Goal: Task Accomplishment & Management: Use online tool/utility

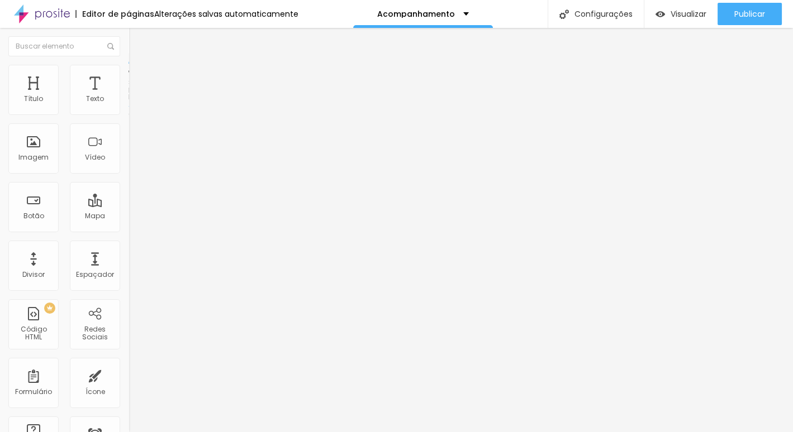
click at [129, 76] on li "Avançado" at bounding box center [193, 81] width 129 height 11
click at [129, 74] on li "Estilo" at bounding box center [193, 70] width 129 height 11
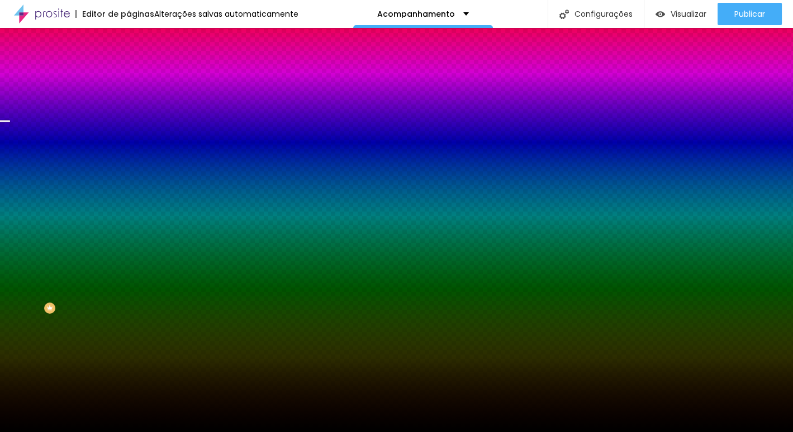
click at [129, 103] on span "Trocar imagem" at bounding box center [159, 97] width 61 height 9
click at [129, 116] on span "Parallax" at bounding box center [142, 111] width 27 height 9
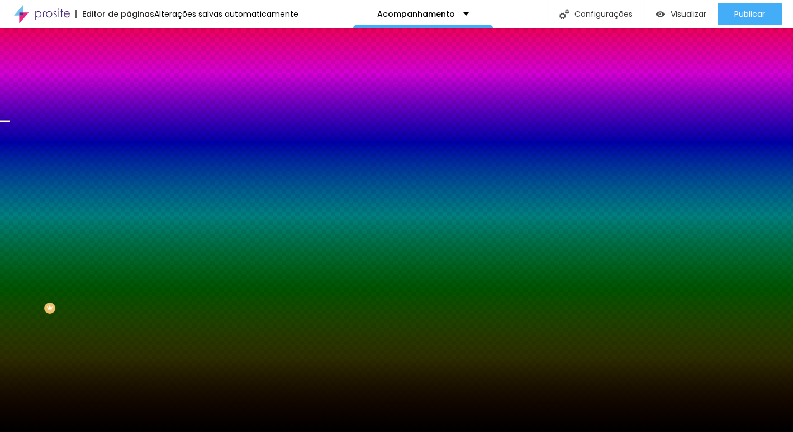
click at [129, 123] on span "Nenhum" at bounding box center [143, 117] width 29 height 9
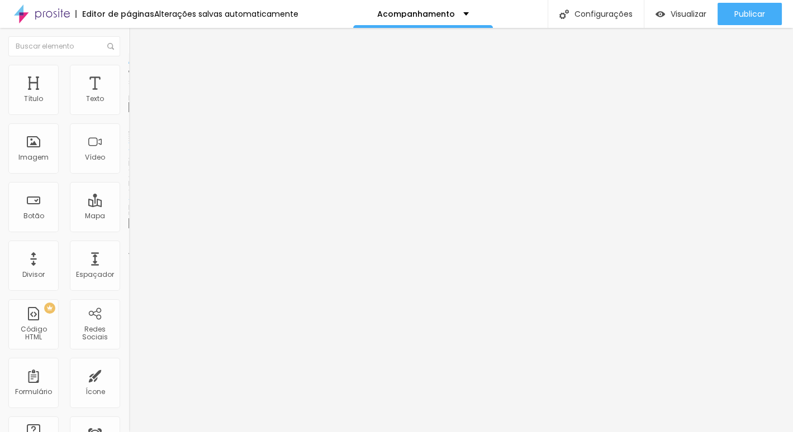
click at [129, 76] on li "Avançado" at bounding box center [193, 81] width 129 height 11
click at [139, 75] on span "Estilo" at bounding box center [147, 72] width 17 height 9
type input "95"
type input "90"
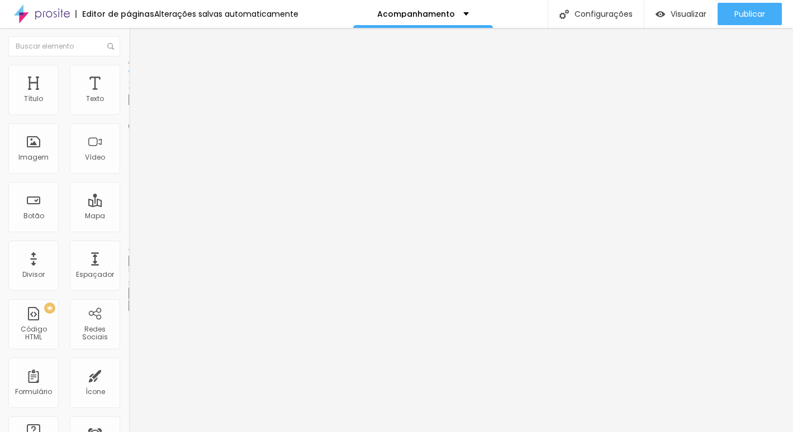
type input "90"
type input "85"
type input "60"
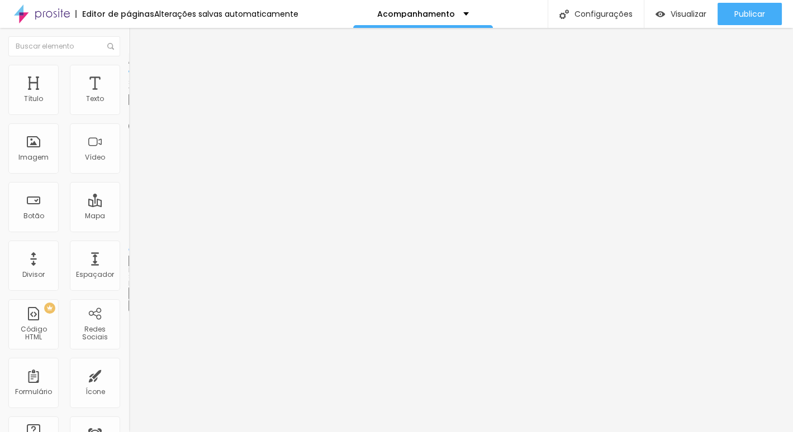
type input "55"
type input "50"
type input "45"
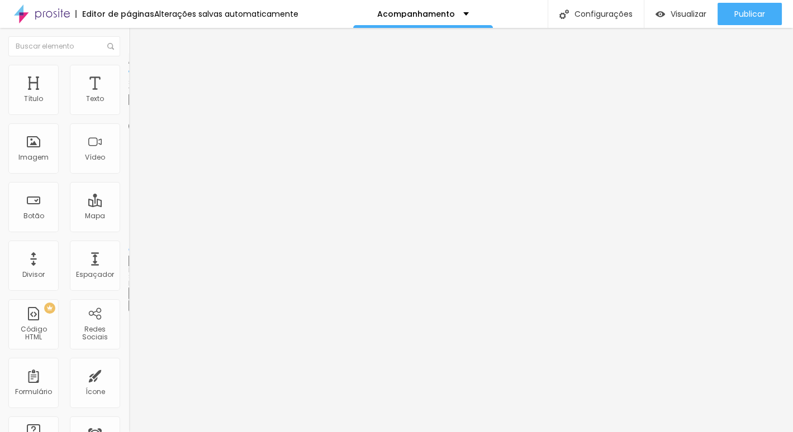
drag, startPoint x: 117, startPoint y: 120, endPoint x: 54, endPoint y: 119, distance: 63.7
type input "45"
click at [129, 115] on input "range" at bounding box center [165, 110] width 72 height 9
click at [129, 70] on img at bounding box center [134, 70] width 10 height 10
type input "95"
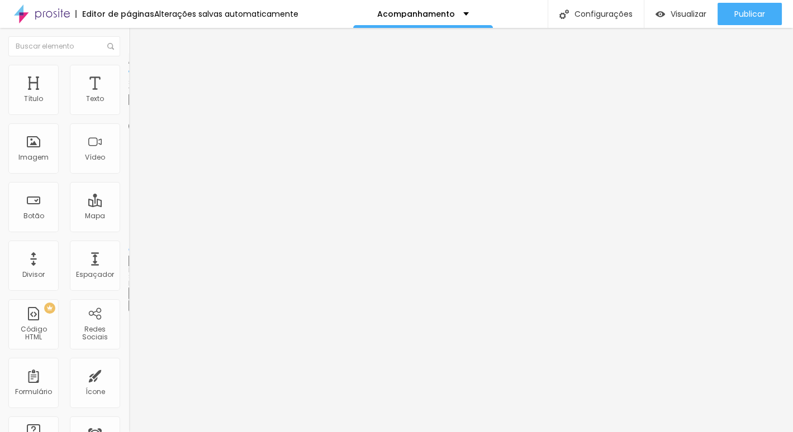
type input "95"
type input "85"
type input "80"
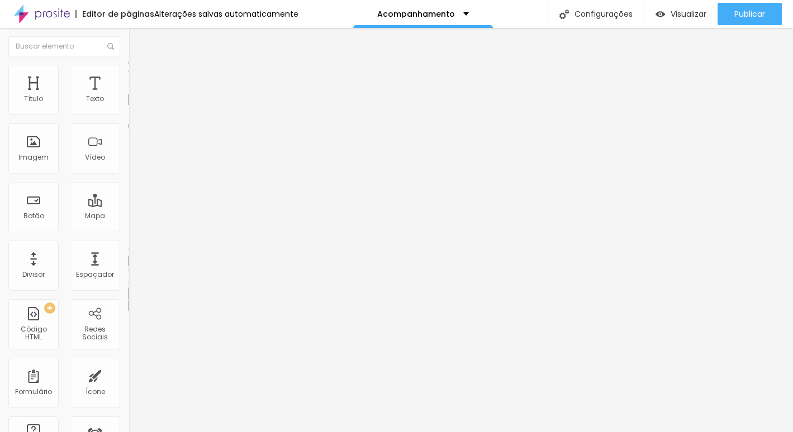
type input "75"
type input "70"
type input "65"
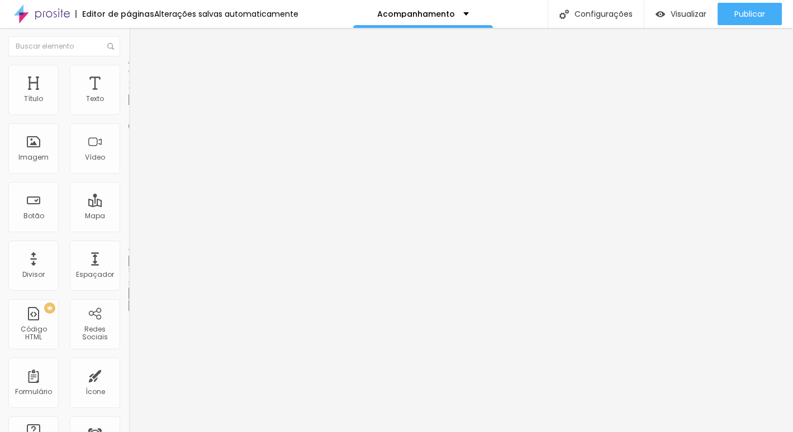
type input "65"
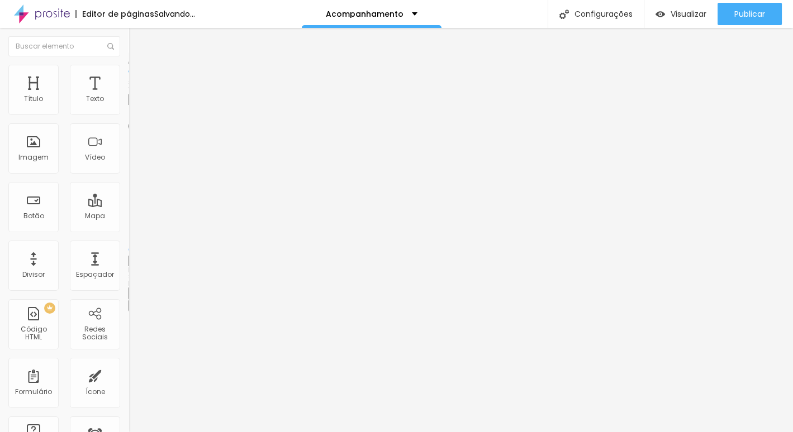
type input "60"
type input "55"
type input "50"
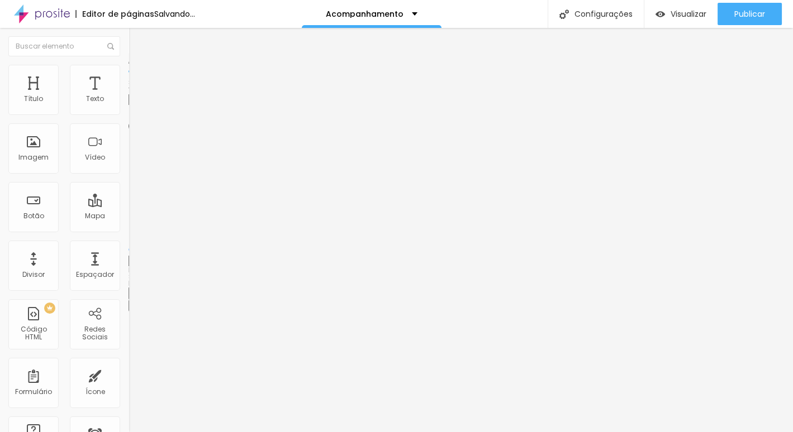
type input "50"
type input "45"
type input "40"
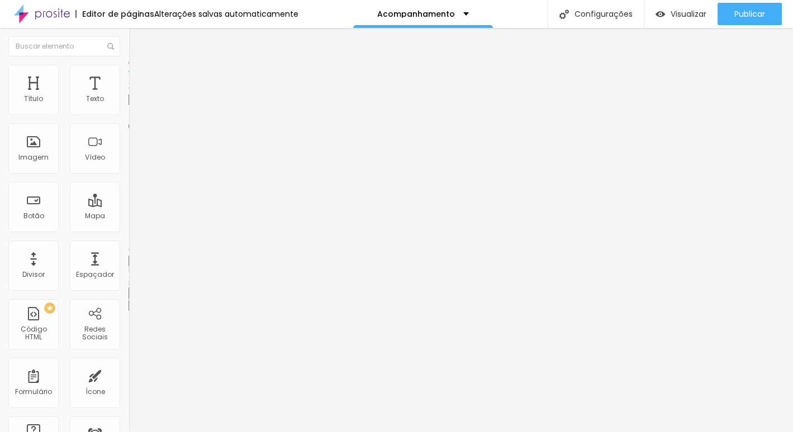
type input "45"
type input "55"
type input "50"
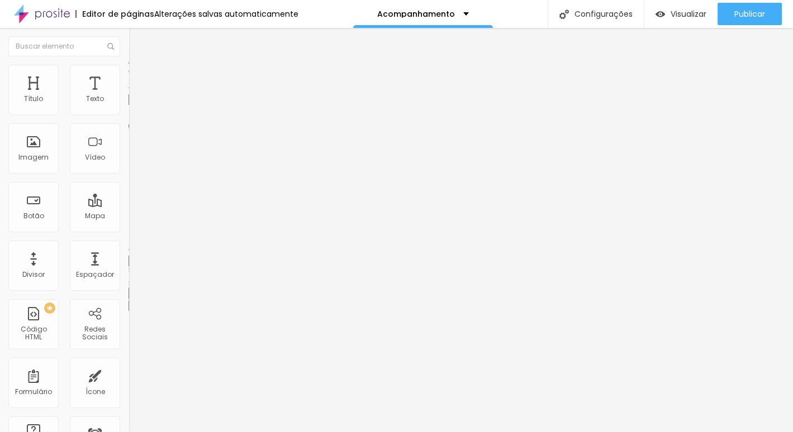
type input "50"
type input "45"
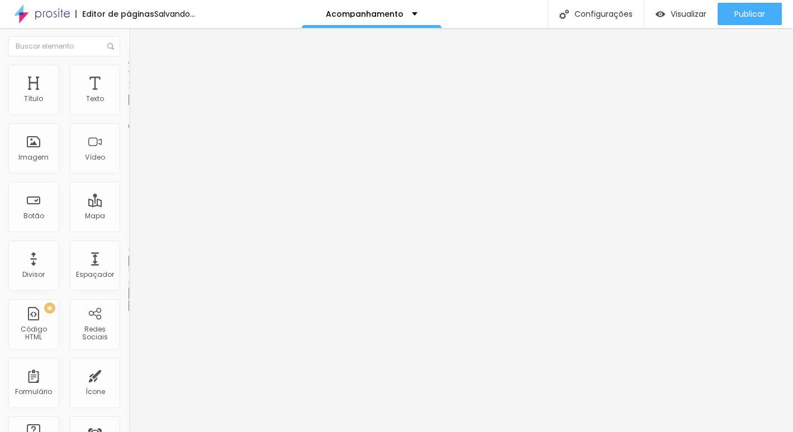
drag, startPoint x: 114, startPoint y: 120, endPoint x: 51, endPoint y: 126, distance: 62.8
type input "45"
click at [129, 115] on input "range" at bounding box center [165, 110] width 72 height 9
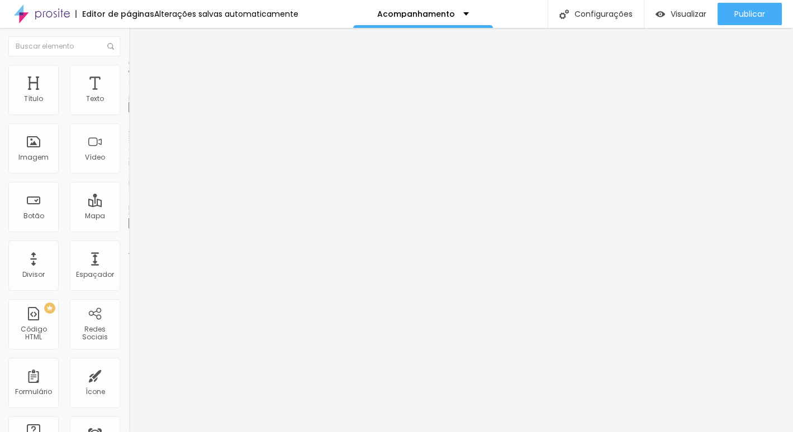
click at [129, 70] on img at bounding box center [134, 70] width 10 height 10
type input "40"
type input "35"
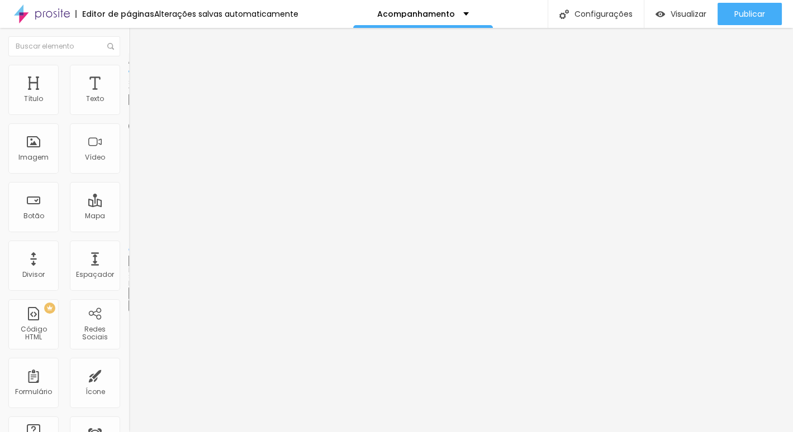
type input "30"
type input "25"
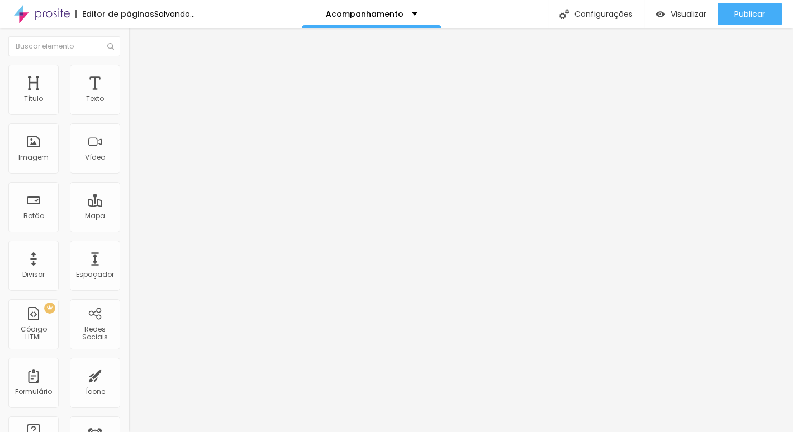
type input "20"
type input "15"
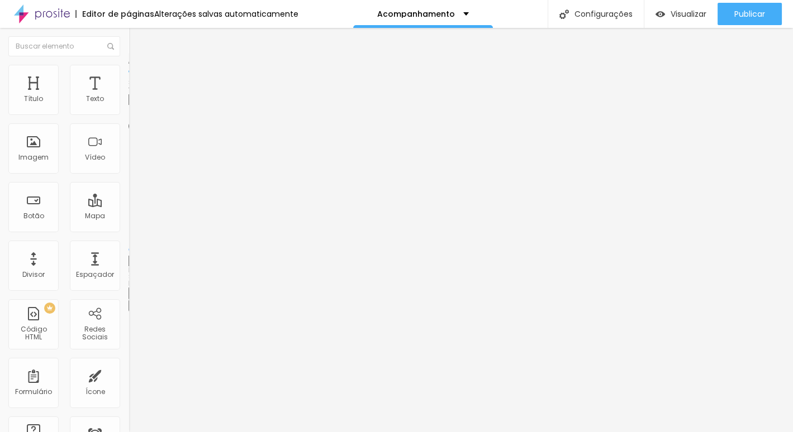
type input "20"
drag, startPoint x: 50, startPoint y: 119, endPoint x: 22, endPoint y: 118, distance: 28.0
type input "20"
click at [129, 115] on input "range" at bounding box center [165, 110] width 72 height 9
